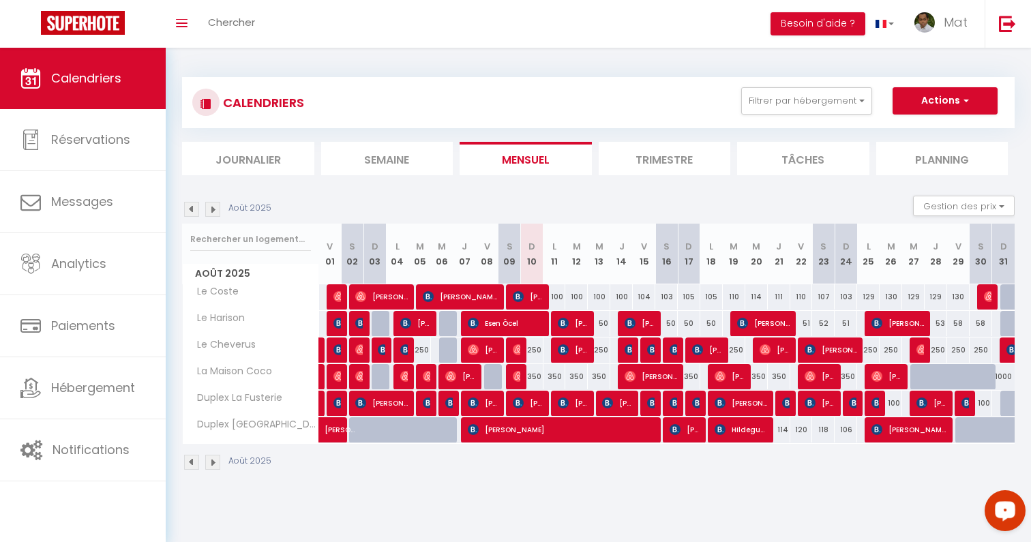
click at [999, 512] on icon "Open LiveChat chat widget" at bounding box center [1005, 510] width 13 height 9
click at [744, 199] on div "Août 2025 Gestion des prix Nb Nuits minimum Règles Disponibilité" at bounding box center [598, 210] width 833 height 28
click at [1017, 504] on button "Open LiveChat chat widget" at bounding box center [1005, 510] width 41 height 41
click at [1005, 31] on img at bounding box center [1007, 23] width 17 height 17
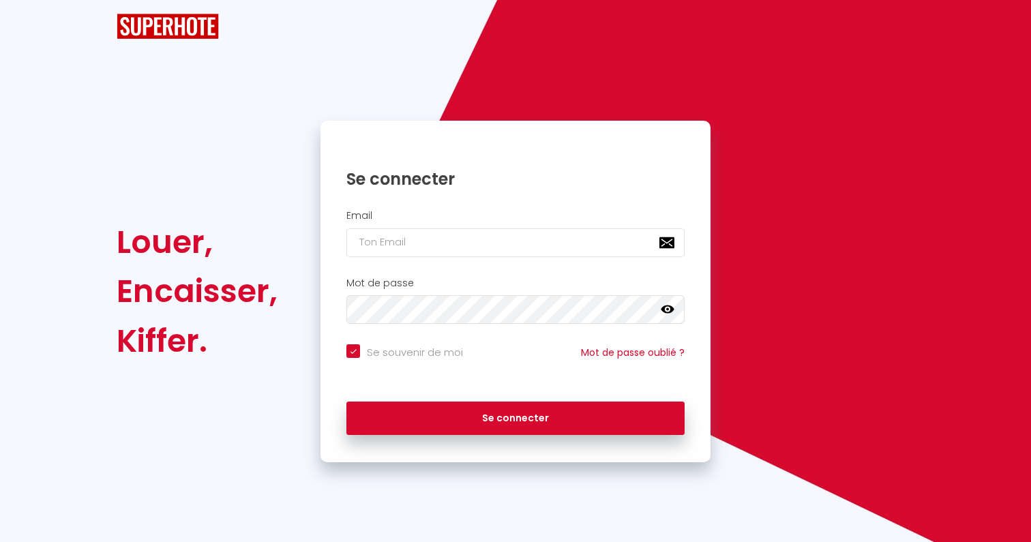
checkbox input "true"
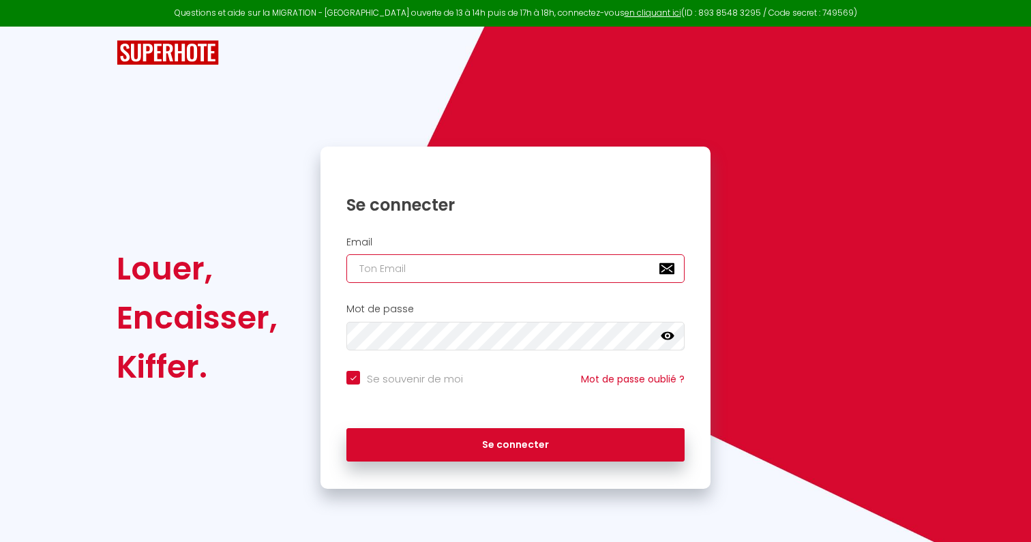
click at [554, 260] on input "email" at bounding box center [515, 268] width 338 height 29
click at [489, 261] on input "email" at bounding box center [515, 268] width 338 height 29
paste input "jss8.myriam@protonmail.com"
type input "jss8.myriam@protonmail.com"
checkbox input "true"
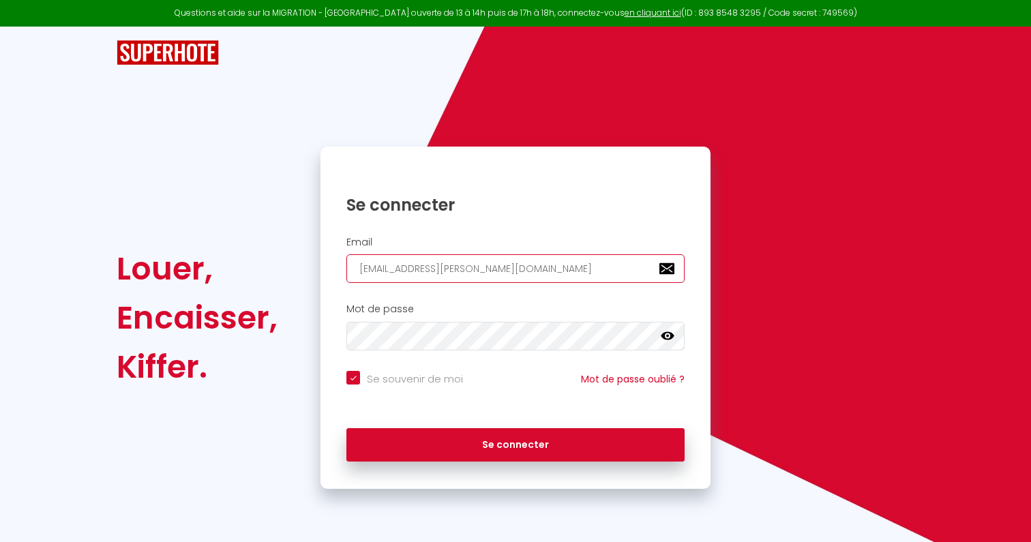
type input "jss8.myriam@protonmail.com"
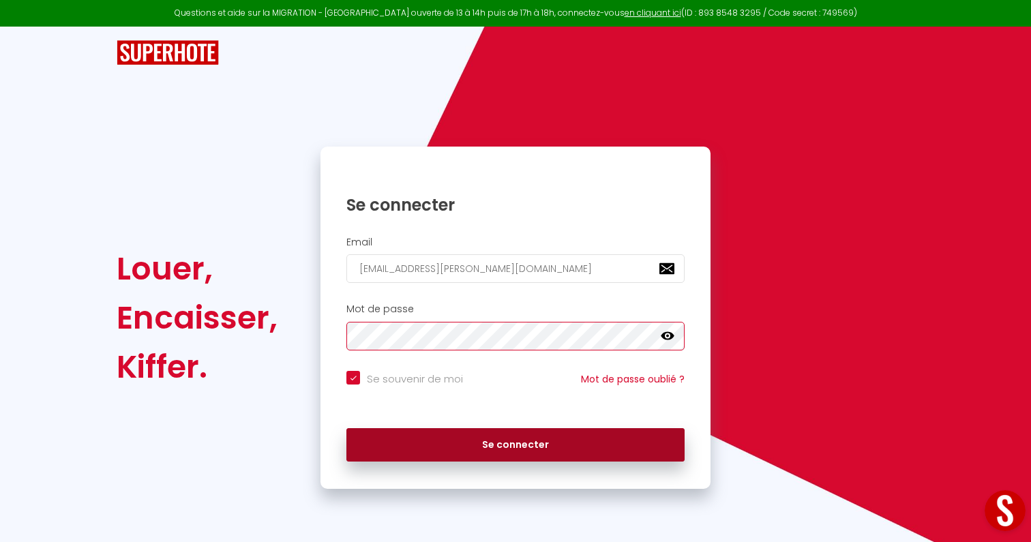
checkbox input "true"
click at [422, 436] on button "Se connecter" at bounding box center [515, 445] width 338 height 34
